Goal: Transaction & Acquisition: Purchase product/service

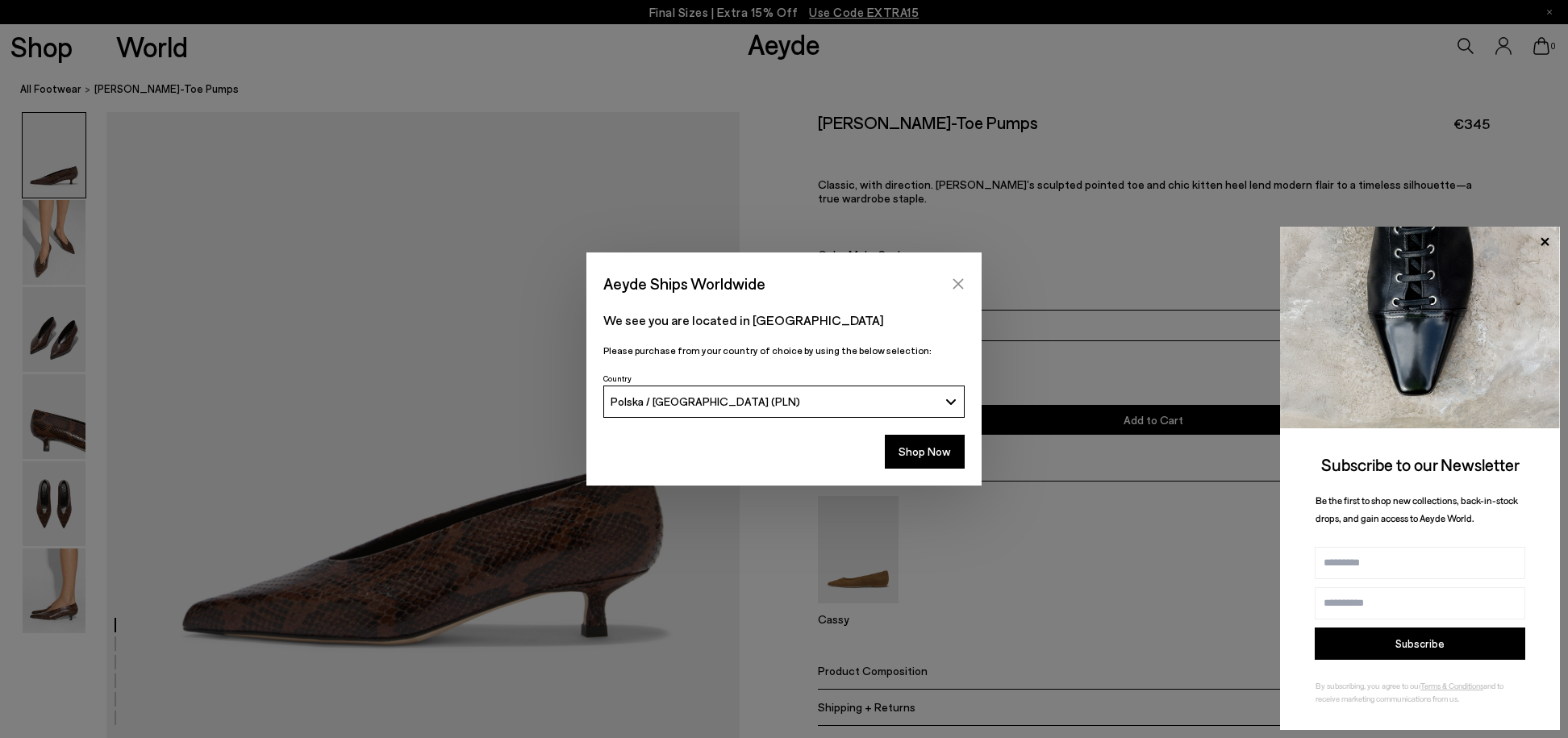
click at [963, 287] on icon "Close" at bounding box center [958, 283] width 11 height 11
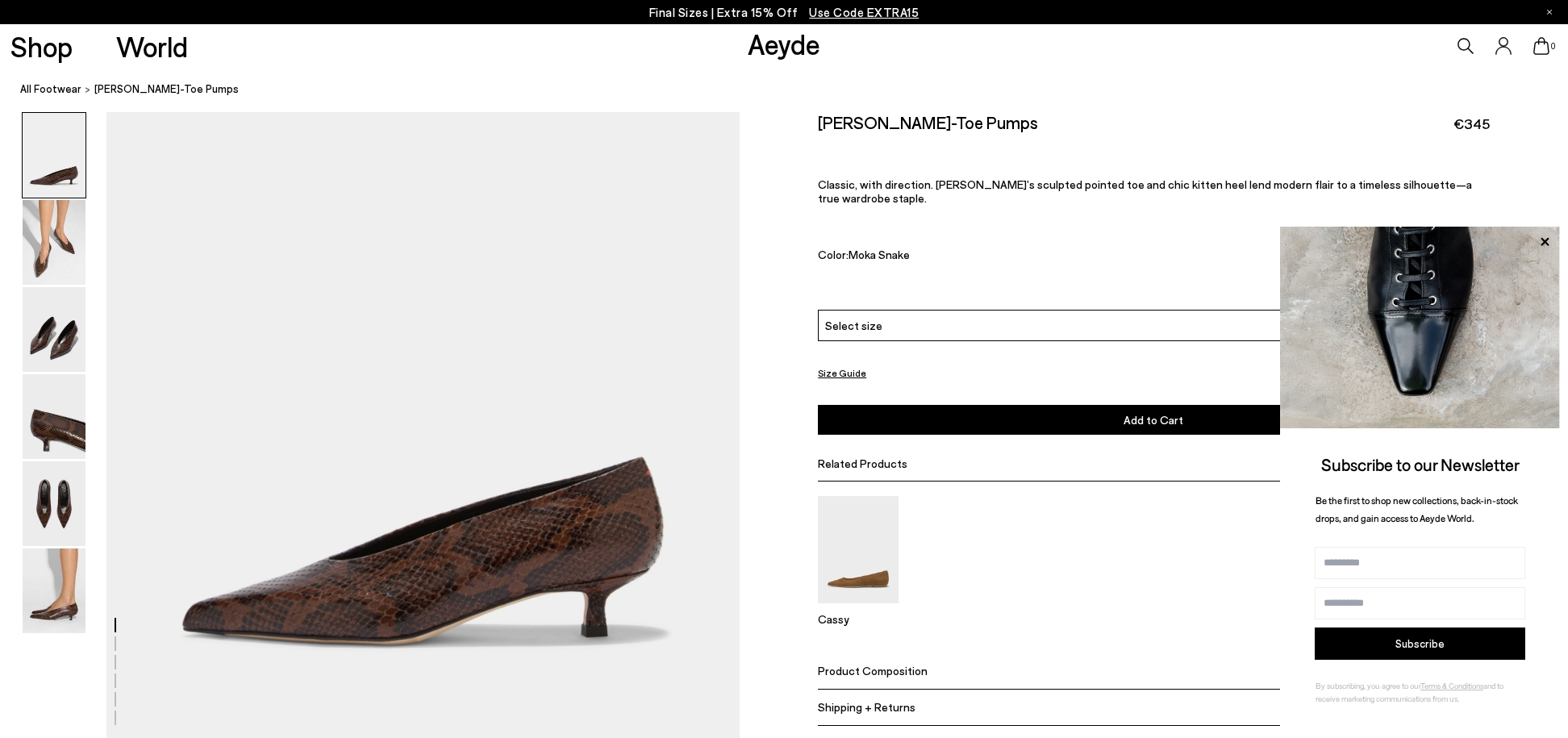
click at [1548, 241] on icon at bounding box center [1544, 242] width 21 height 21
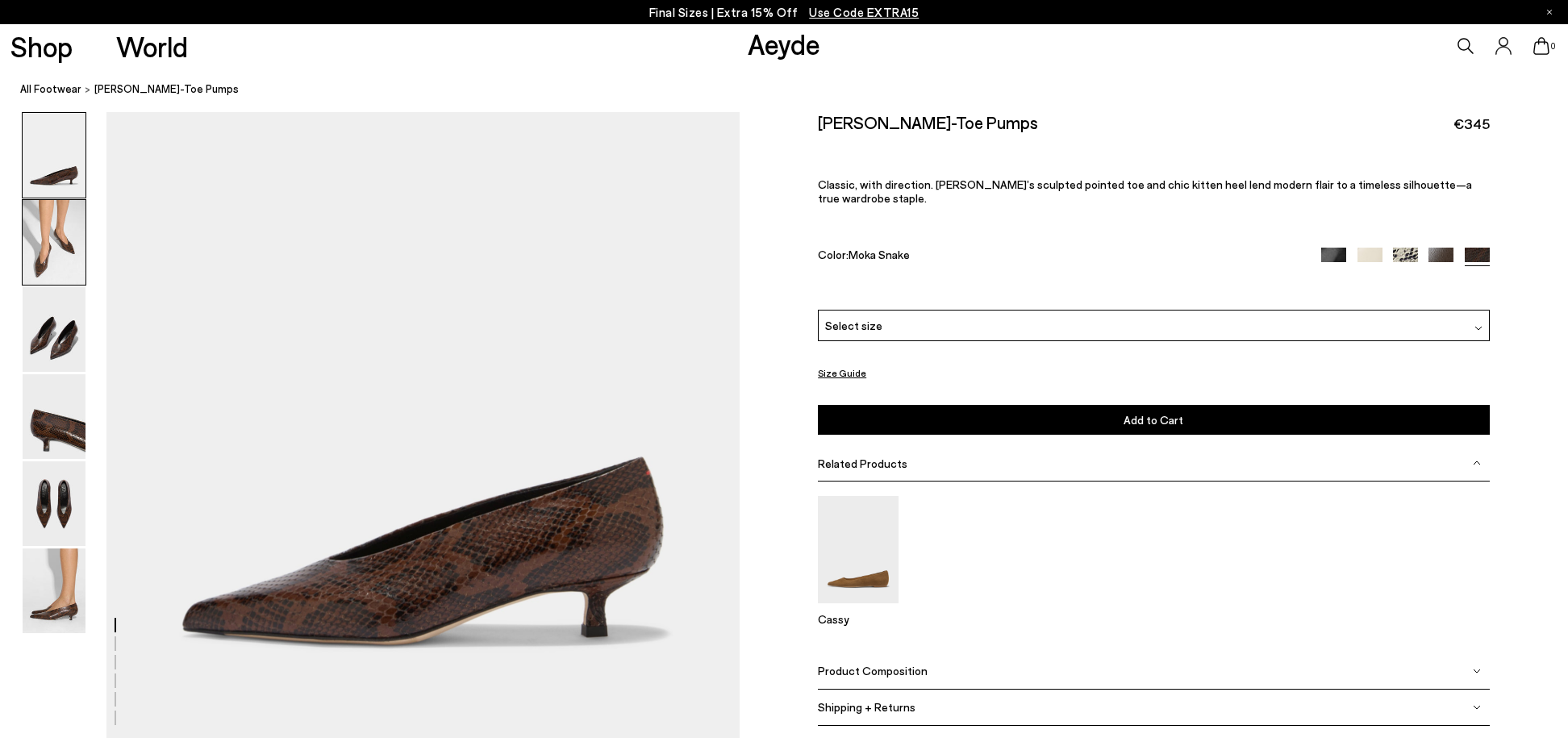
click at [58, 255] on img at bounding box center [54, 242] width 63 height 85
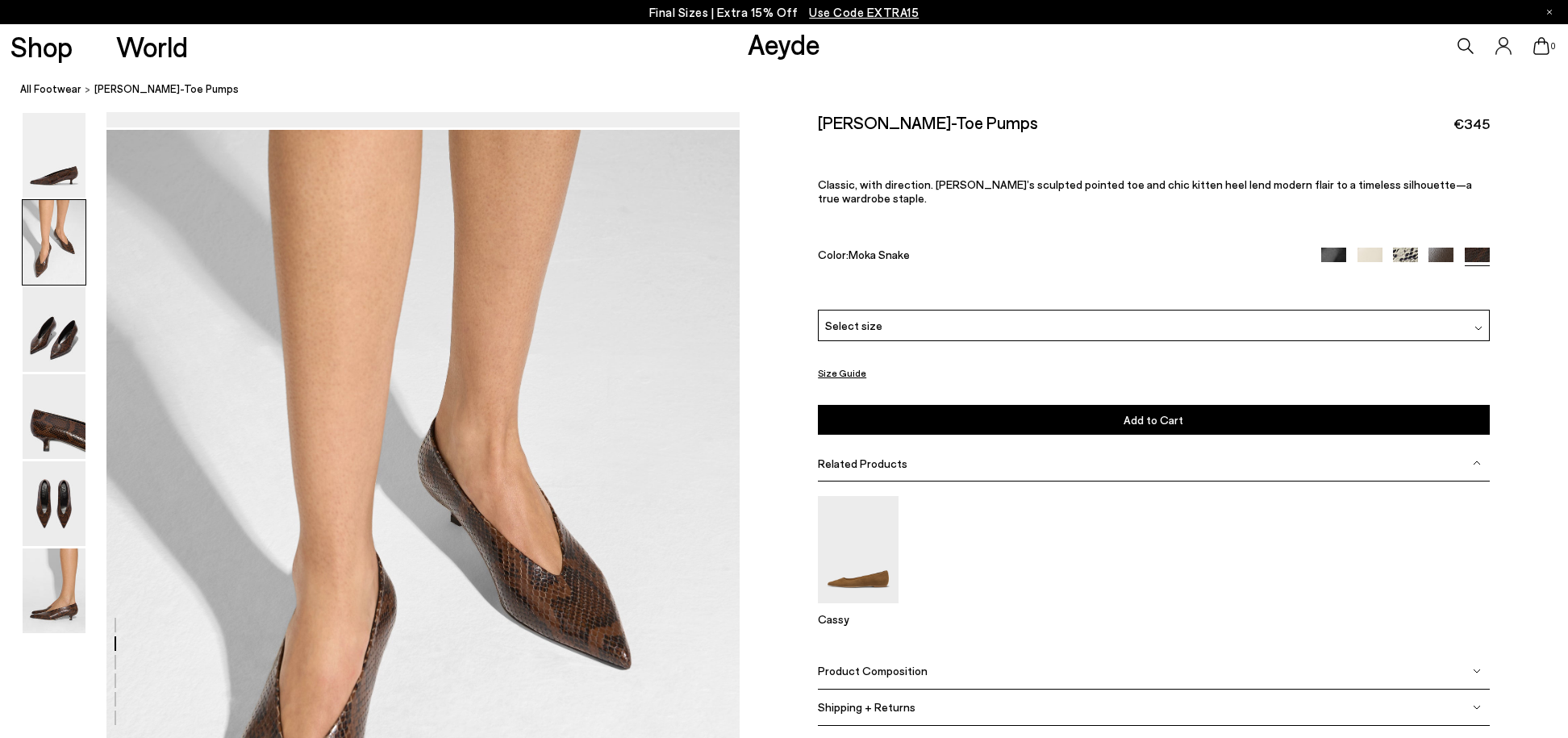
scroll to position [630, 0]
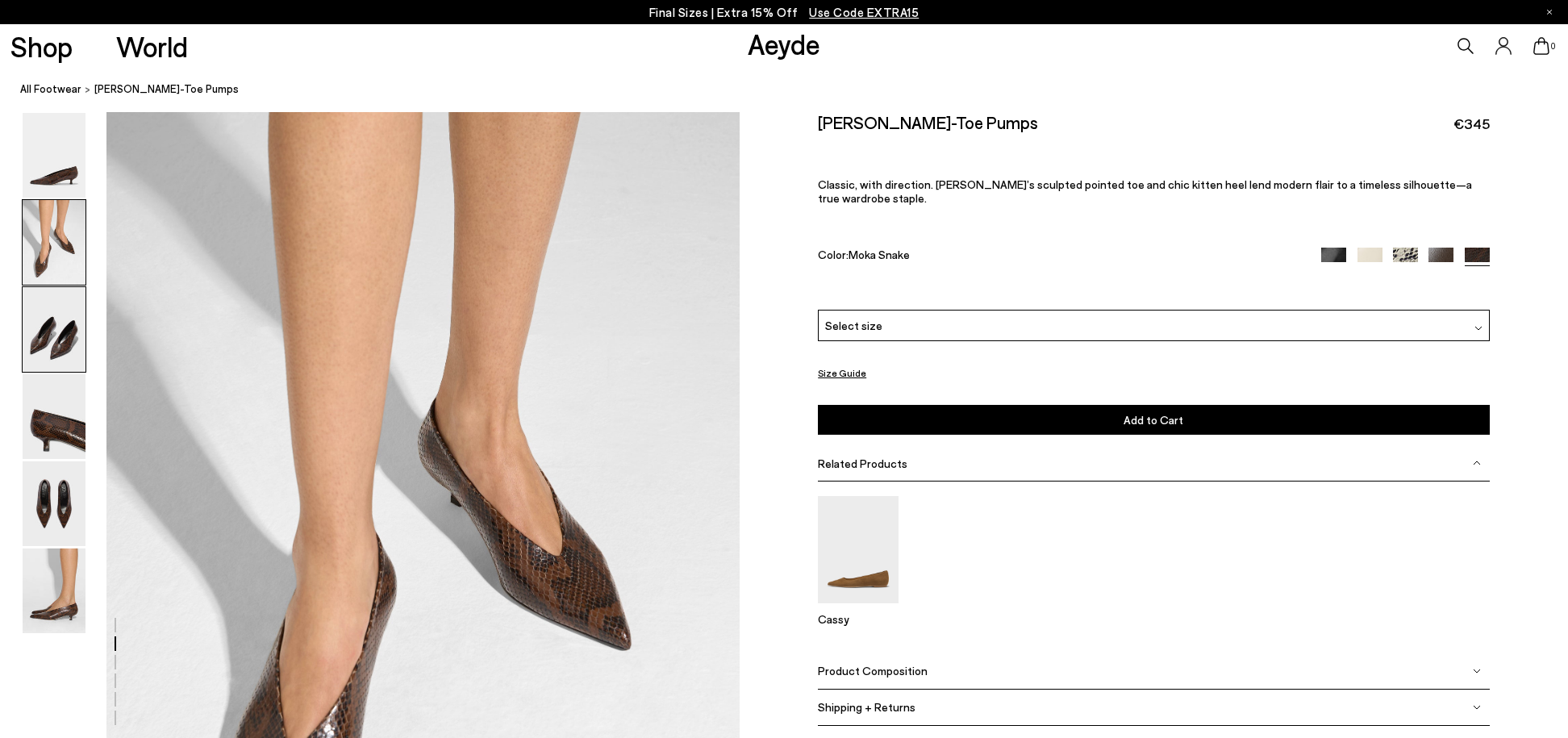
click at [45, 353] on img at bounding box center [54, 329] width 63 height 85
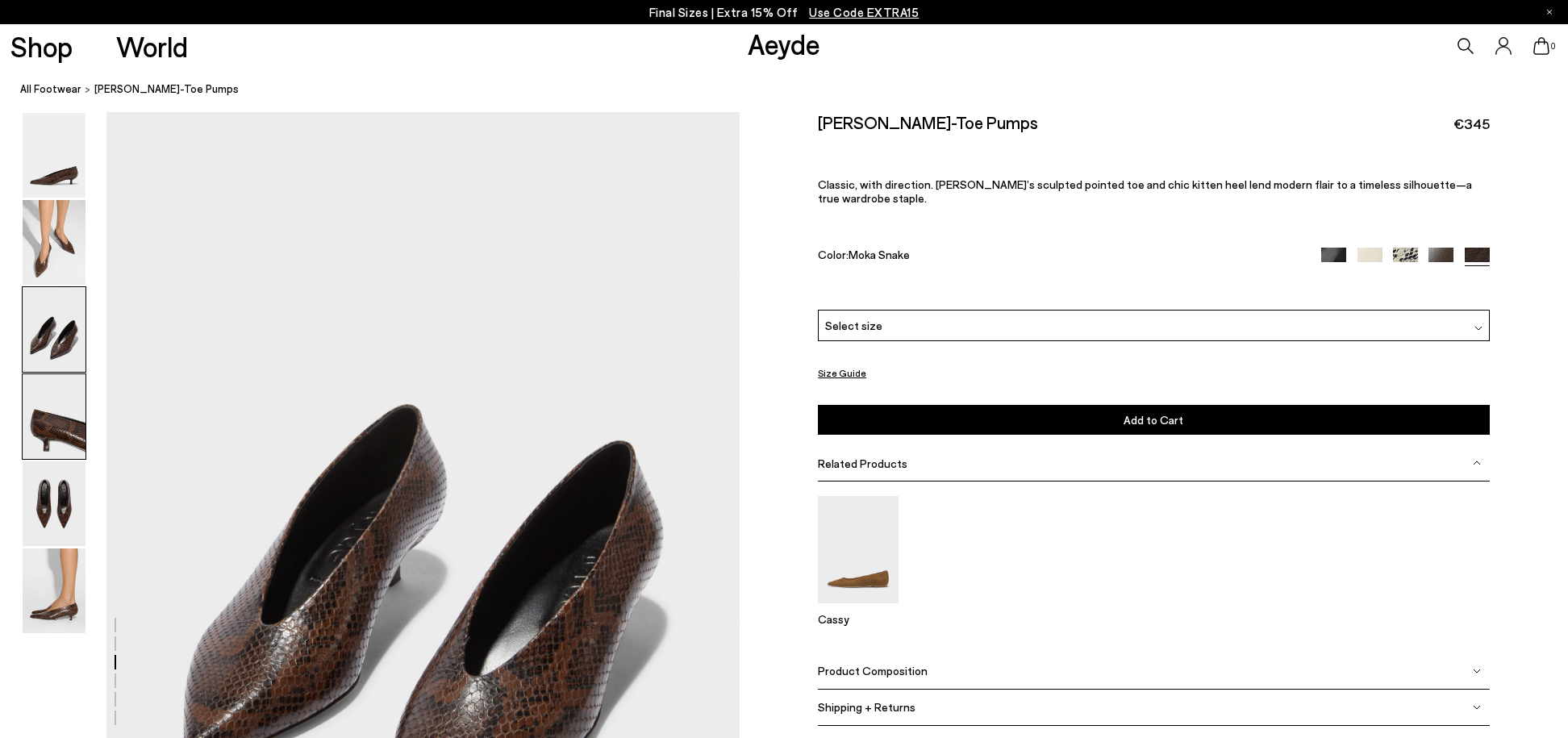
click at [71, 436] on img at bounding box center [54, 416] width 63 height 85
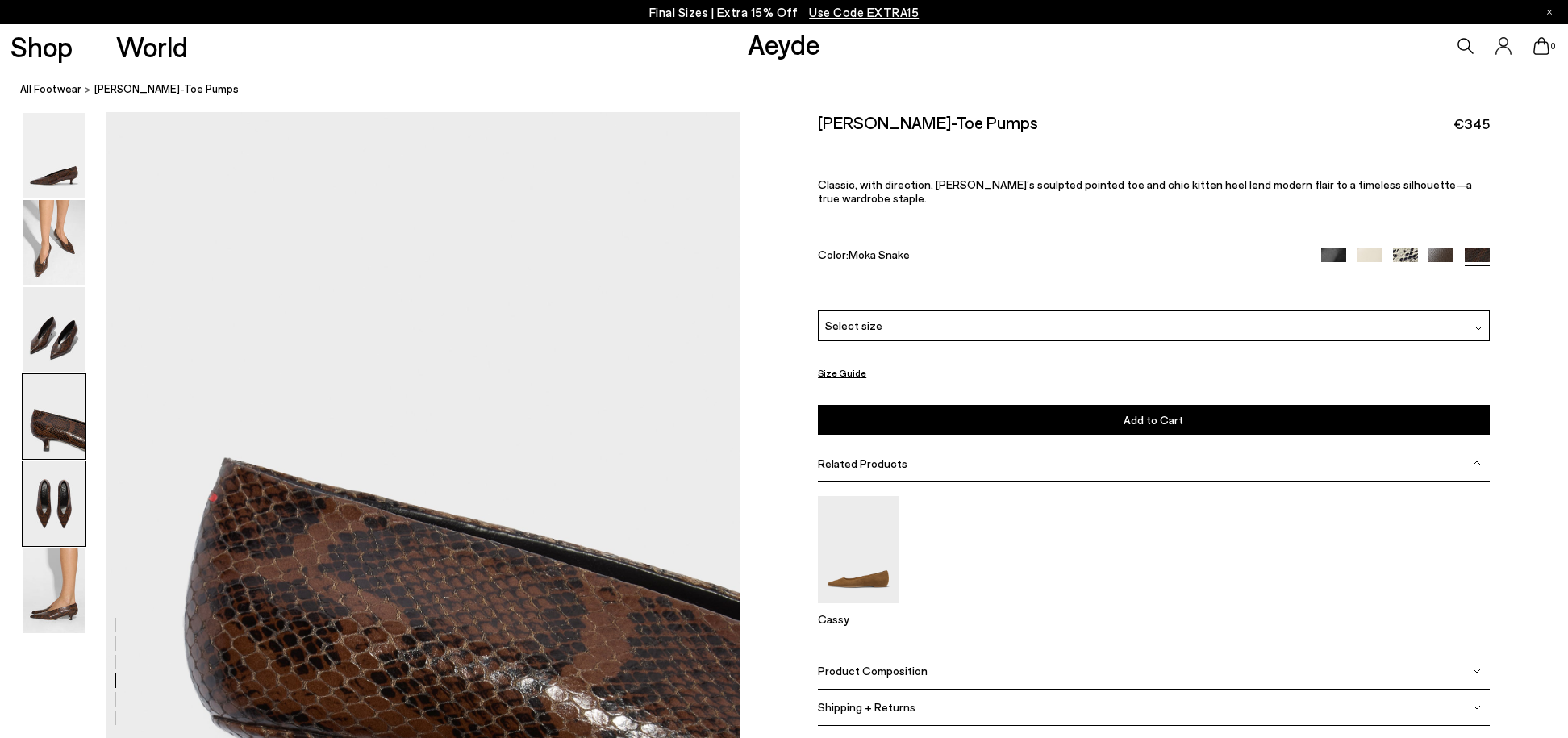
click at [66, 501] on img at bounding box center [54, 503] width 63 height 85
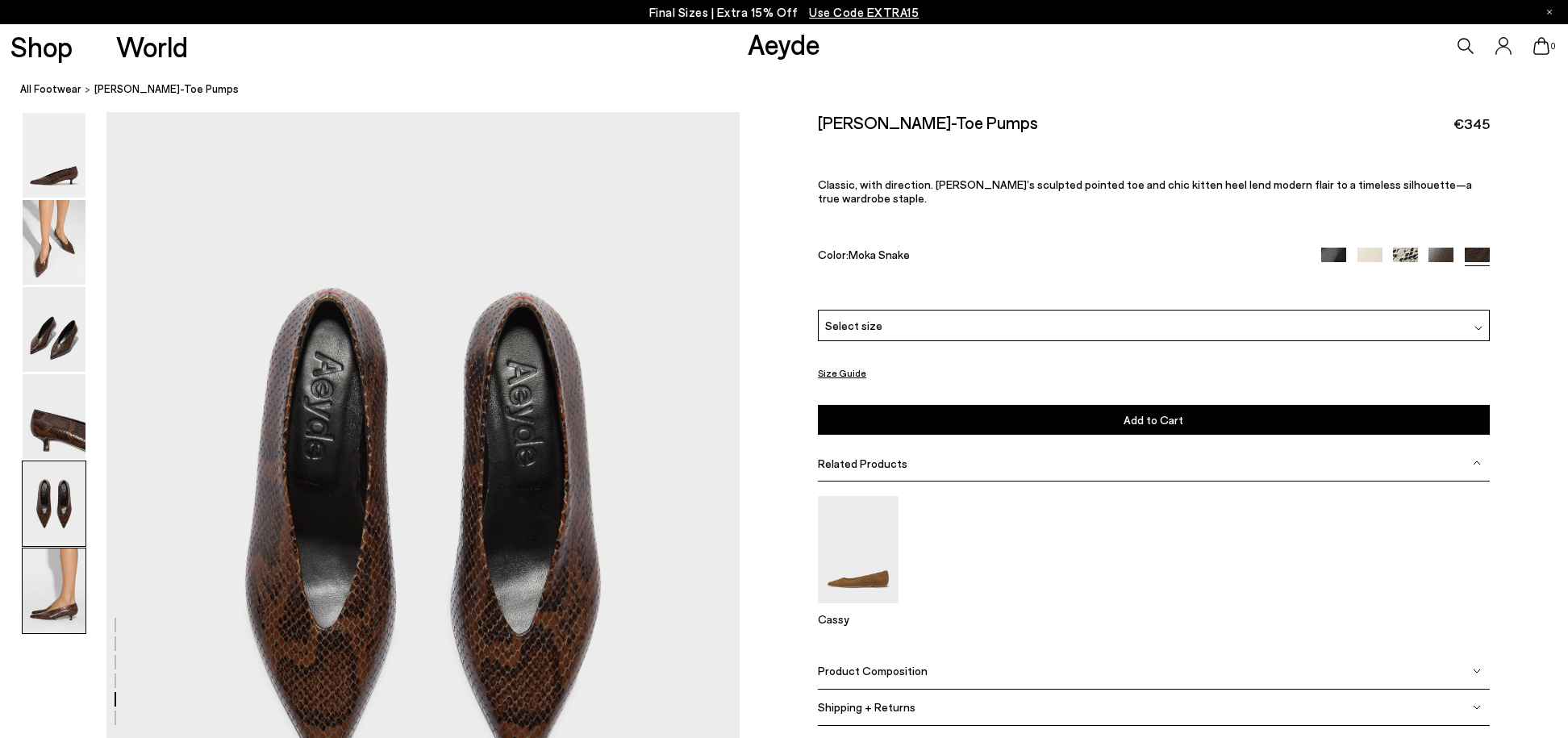
click at [71, 570] on img at bounding box center [54, 590] width 63 height 85
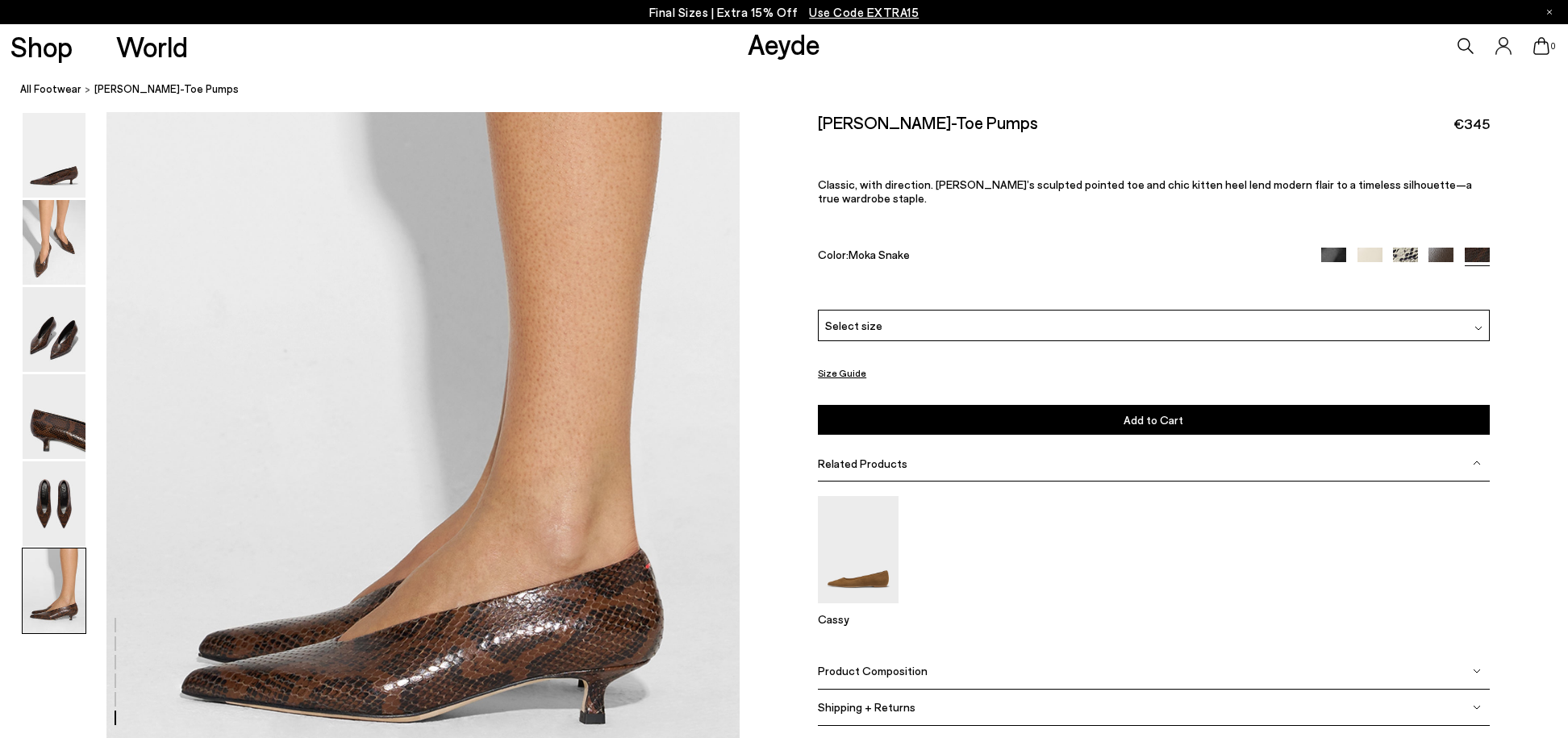
scroll to position [4126, 0]
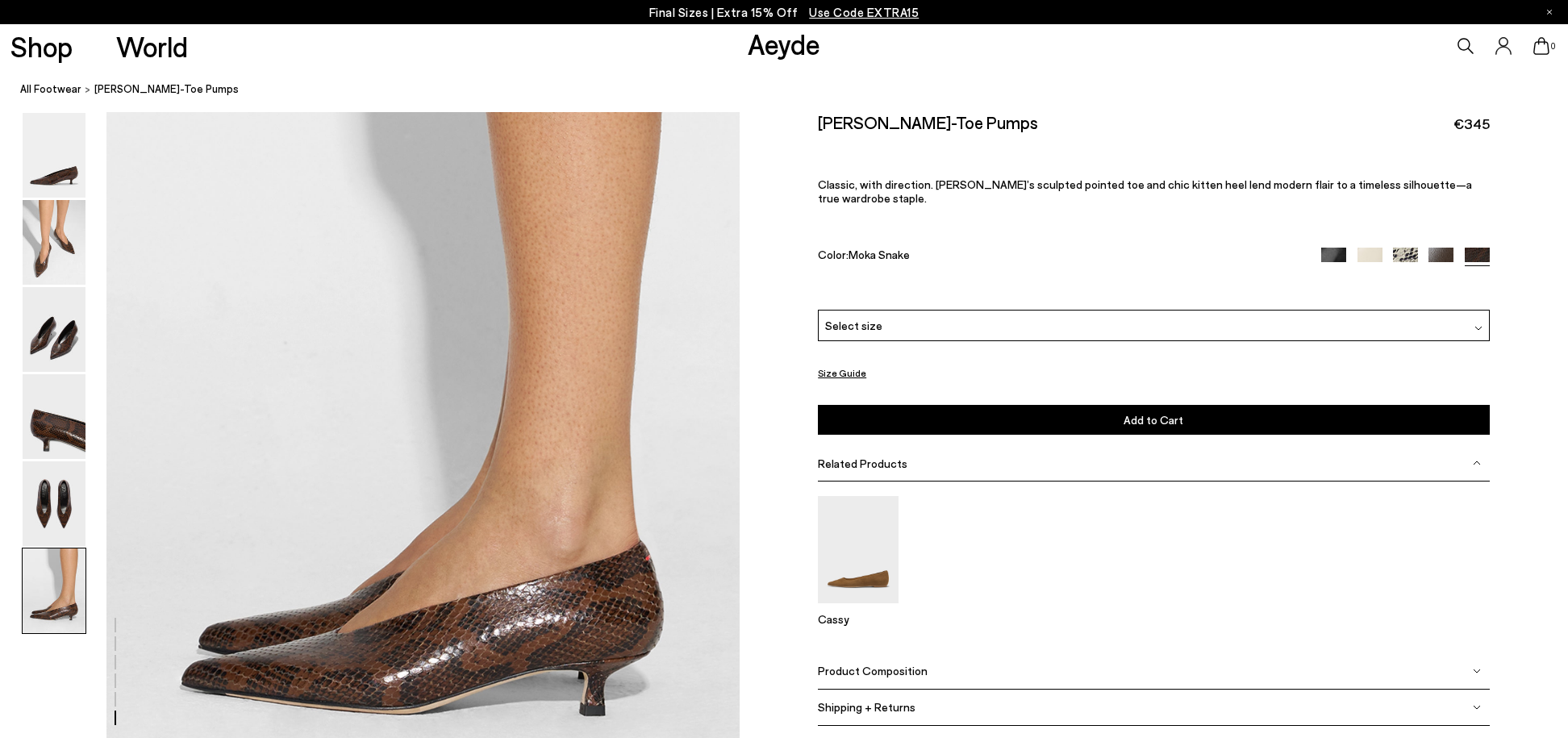
click at [1377, 248] on img at bounding box center [1369, 260] width 25 height 25
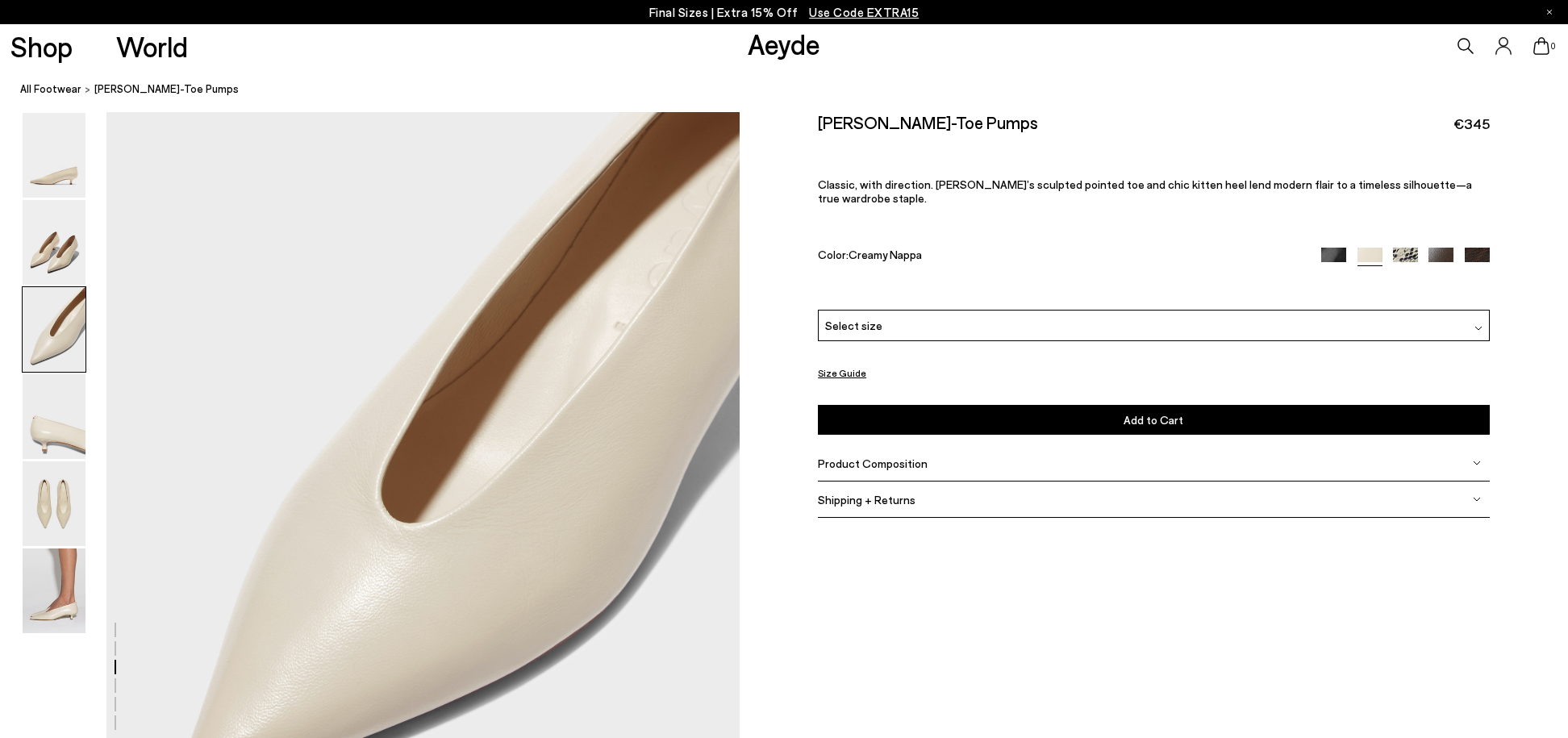
scroll to position [2177, 0]
